Goal: Navigation & Orientation: Locate item on page

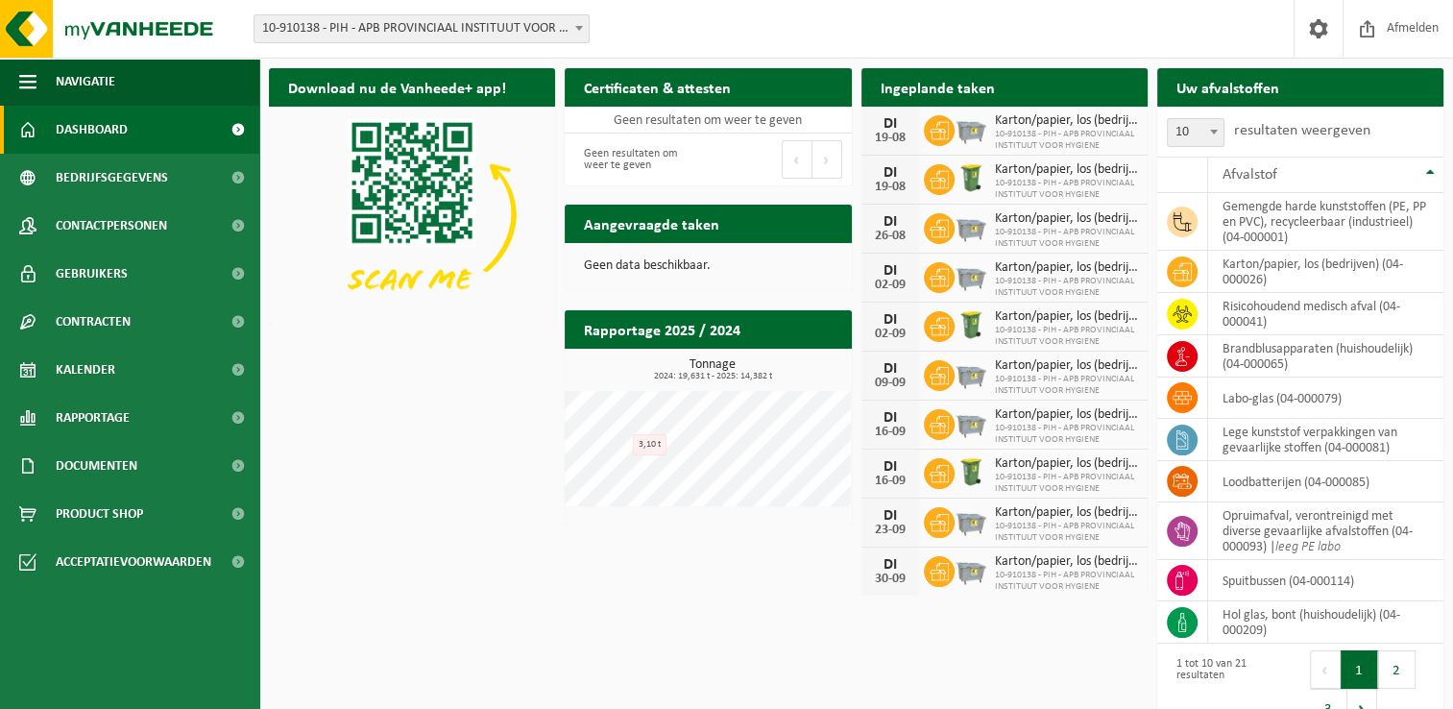
click at [469, 663] on div "Download nu de Vanheede+ app! Verberg Certificaten & attesten Bekijk uw certifi…" at bounding box center [856, 400] width 1184 height 683
click at [431, 565] on div "Download nu de Vanheede+ app! Verberg Certificaten & attesten Bekijk uw certifi…" at bounding box center [856, 400] width 1184 height 683
drag, startPoint x: 465, startPoint y: 435, endPoint x: 461, endPoint y: 425, distance: 10.3
click at [465, 432] on div "Download nu de Vanheede+ app! Verberg Certificaten & attesten Bekijk uw certifi…" at bounding box center [856, 400] width 1184 height 683
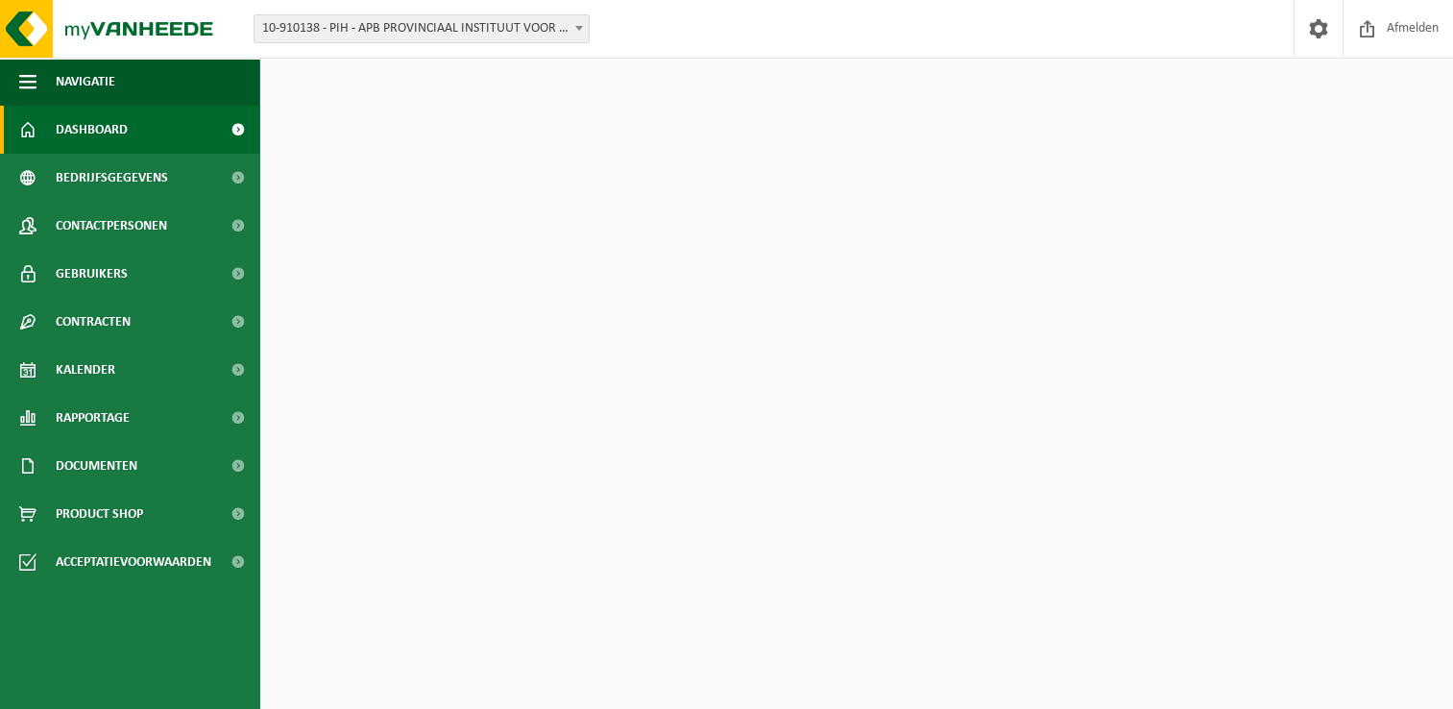
click at [455, 500] on div "Download nu de Vanheede+ app! Verberg Certificaten & attesten Bekijk uw certifi…" at bounding box center [856, 400] width 1184 height 683
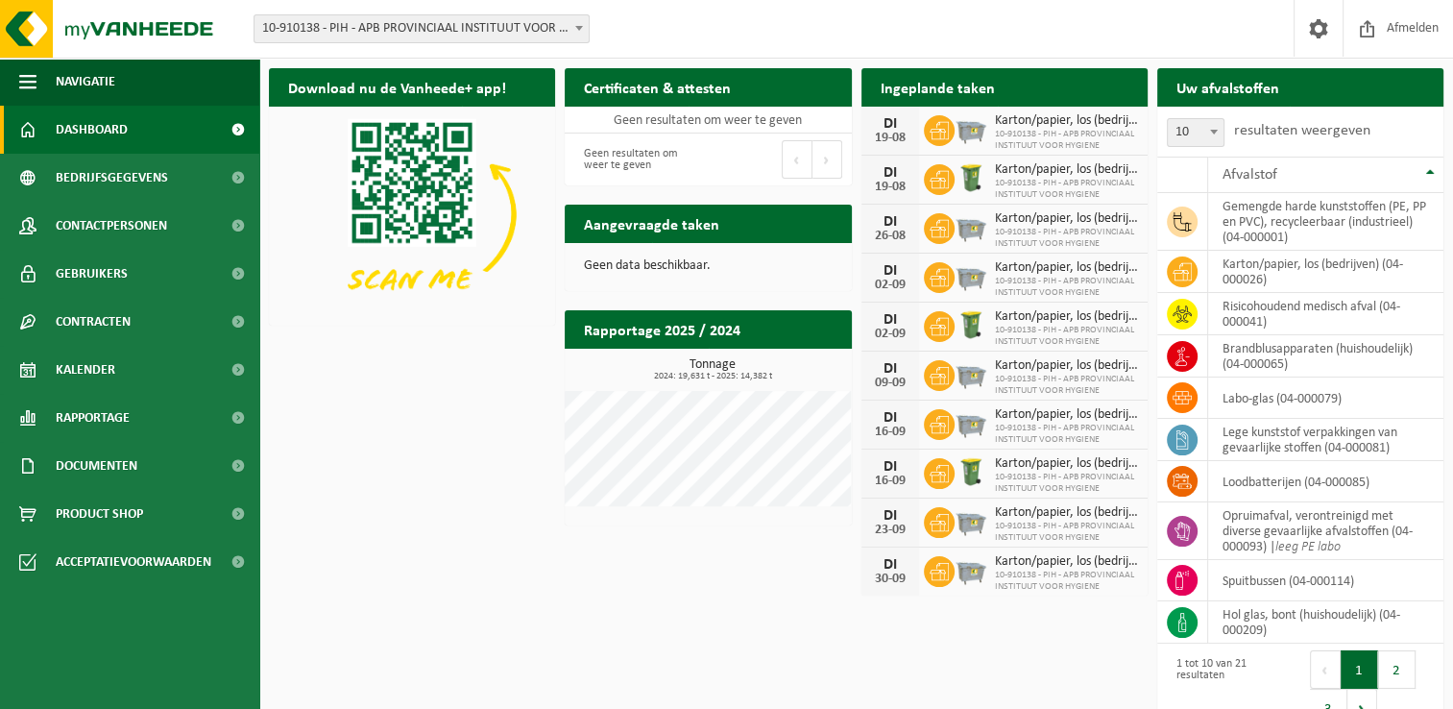
click at [476, 386] on div "Download nu de Vanheede+ app! Verberg Certificaten & attesten Bekijk uw certifi…" at bounding box center [856, 400] width 1184 height 683
click at [358, 569] on div "Download nu de Vanheede+ app! Verberg Certificaten & attesten Bekijk uw certifi…" at bounding box center [856, 400] width 1184 height 683
click at [378, 377] on div "Download nu de Vanheede+ app! Verberg Certificaten & attesten Bekijk uw certifi…" at bounding box center [856, 400] width 1184 height 683
click at [475, 559] on div "Download nu de Vanheede+ app! Verberg Certificaten & attesten Bekijk uw certifi…" at bounding box center [856, 400] width 1184 height 683
click at [656, 532] on div "Rapportage 2025 / 2024 Bekijk rapportage Tonnage 2024: 19,631 t - 2025: 14,382 …" at bounding box center [708, 418] width 296 height 234
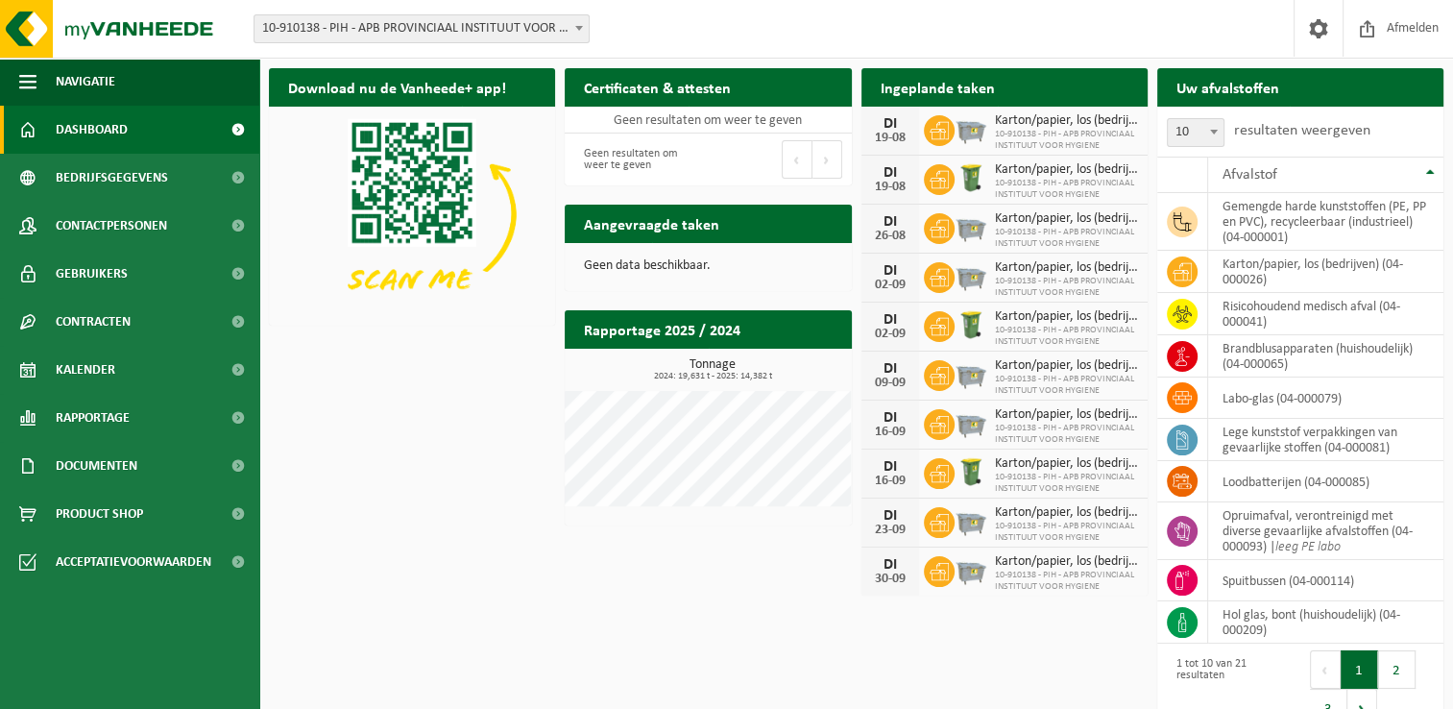
click at [498, 401] on div "Download nu de Vanheede+ app! Verberg Certificaten & attesten Bekijk uw certifi…" at bounding box center [856, 400] width 1184 height 683
